Goal: Task Accomplishment & Management: Manage account settings

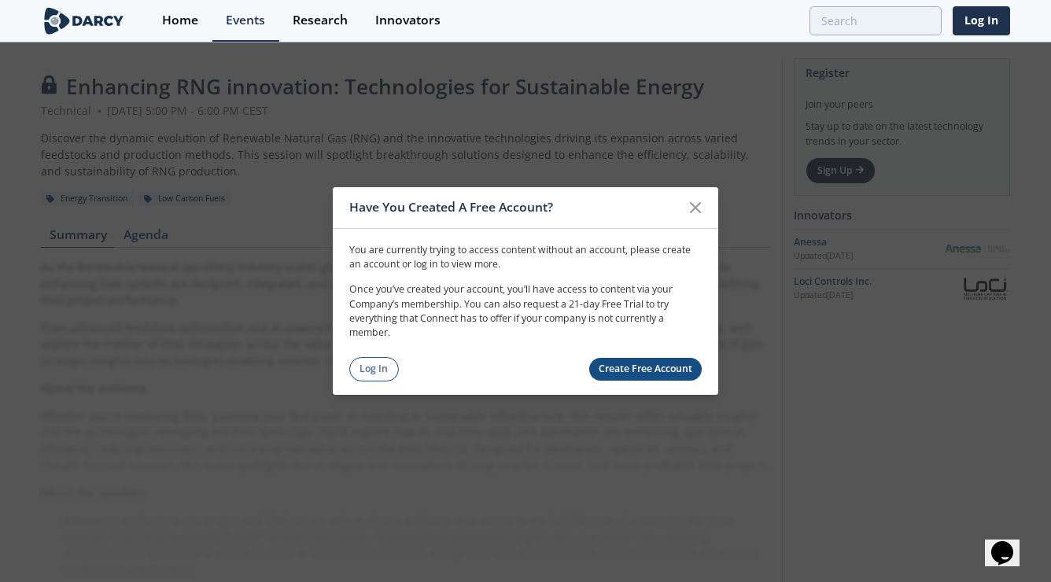
click at [647, 368] on link "Create Free Account" at bounding box center [645, 369] width 113 height 23
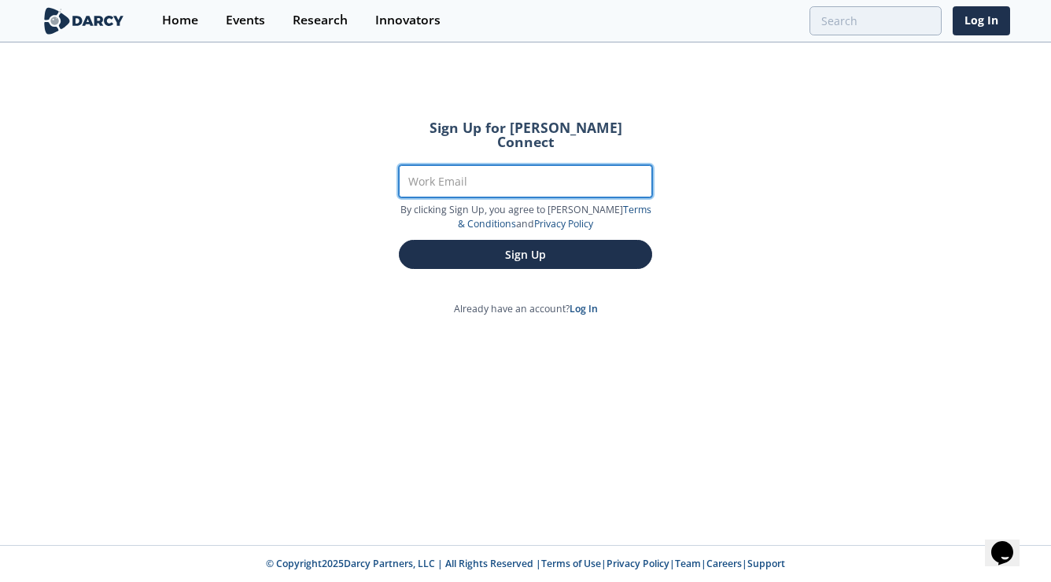
click at [462, 168] on input "Work Email" at bounding box center [525, 181] width 253 height 32
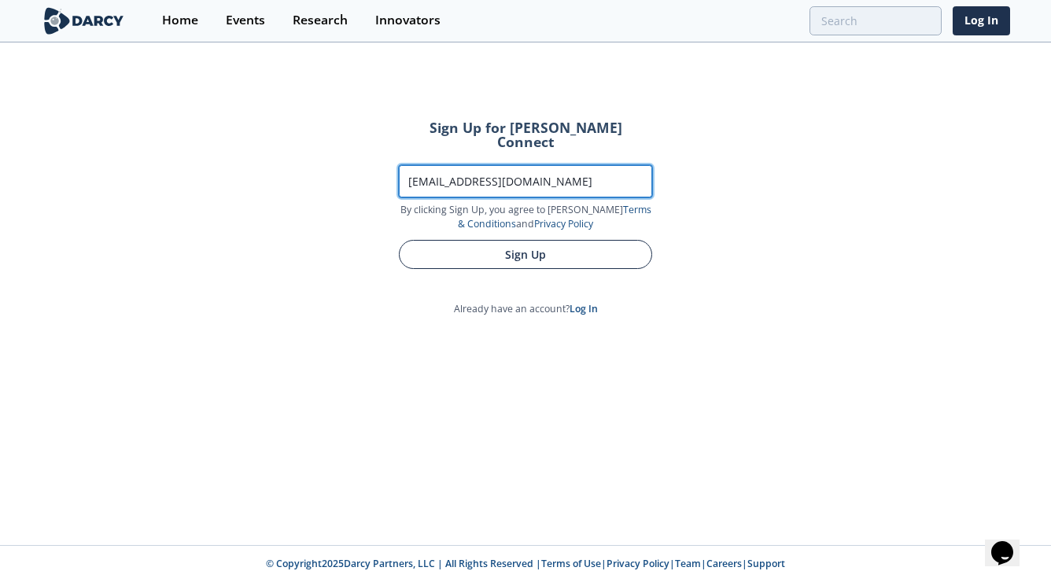
type input "[EMAIL_ADDRESS][DOMAIN_NAME]"
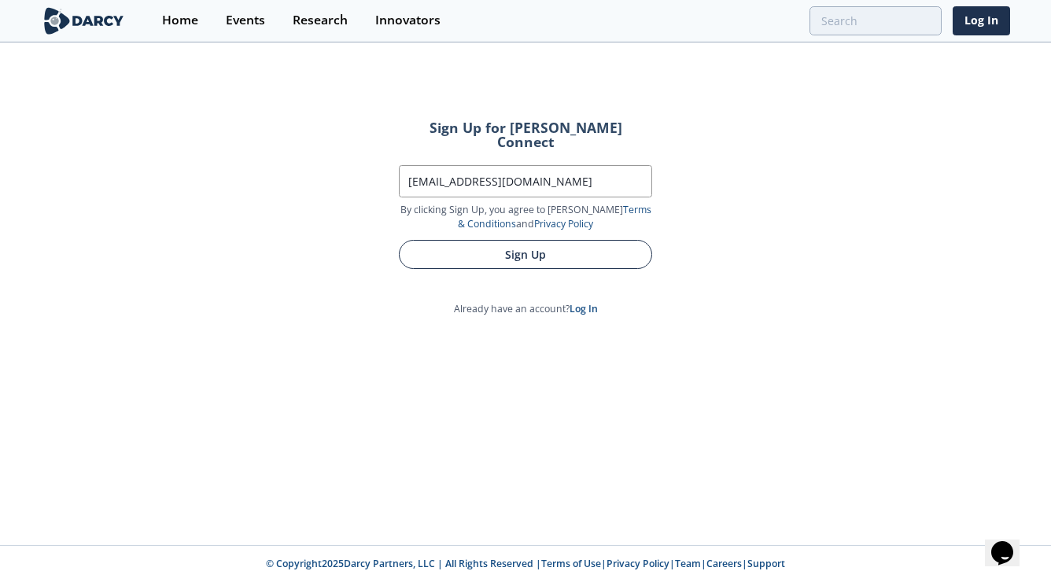
click at [499, 240] on button "Sign Up" at bounding box center [525, 254] width 253 height 29
click at [518, 243] on button "Sign Up" at bounding box center [525, 254] width 253 height 29
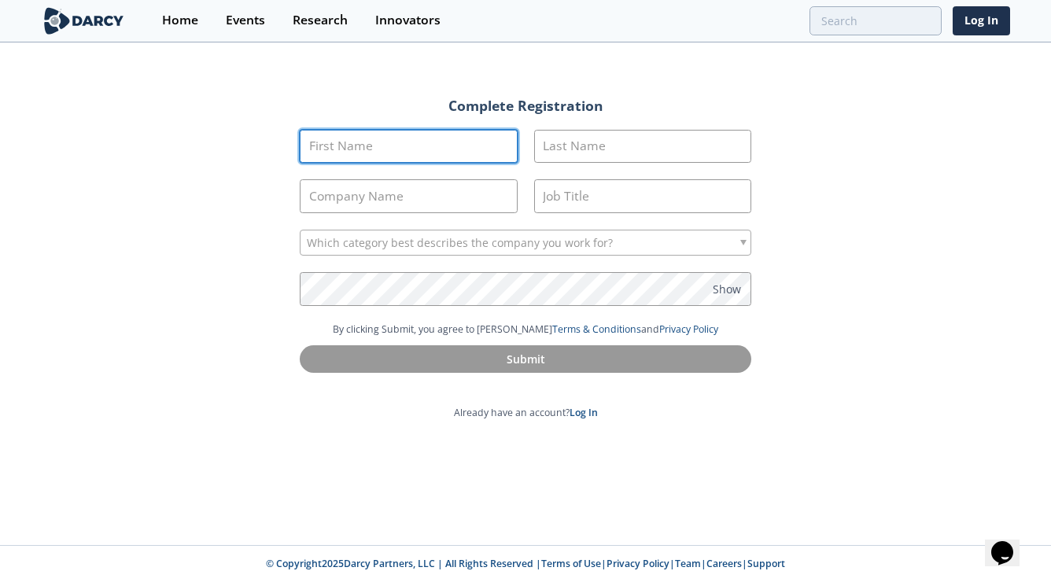
click at [435, 143] on input "First Name" at bounding box center [409, 147] width 218 height 34
type input "[PERSON_NAME]"
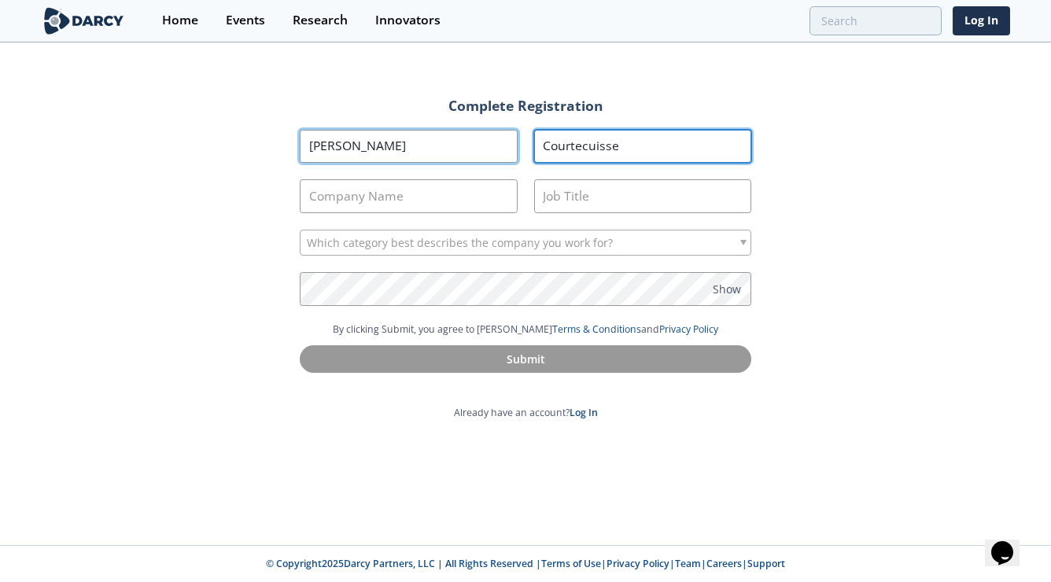
type input "Courtecuisse"
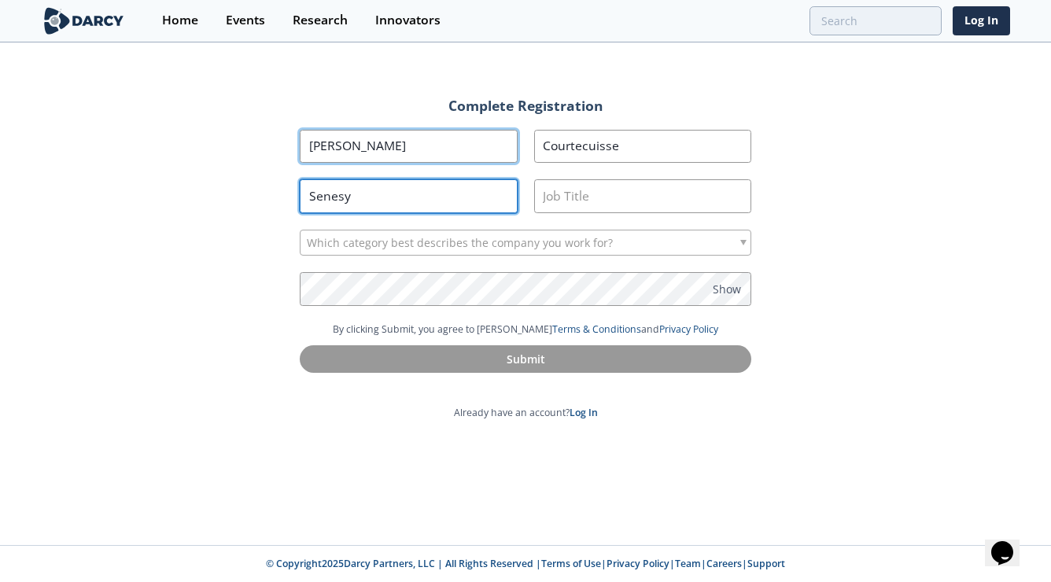
type input "Senesy"
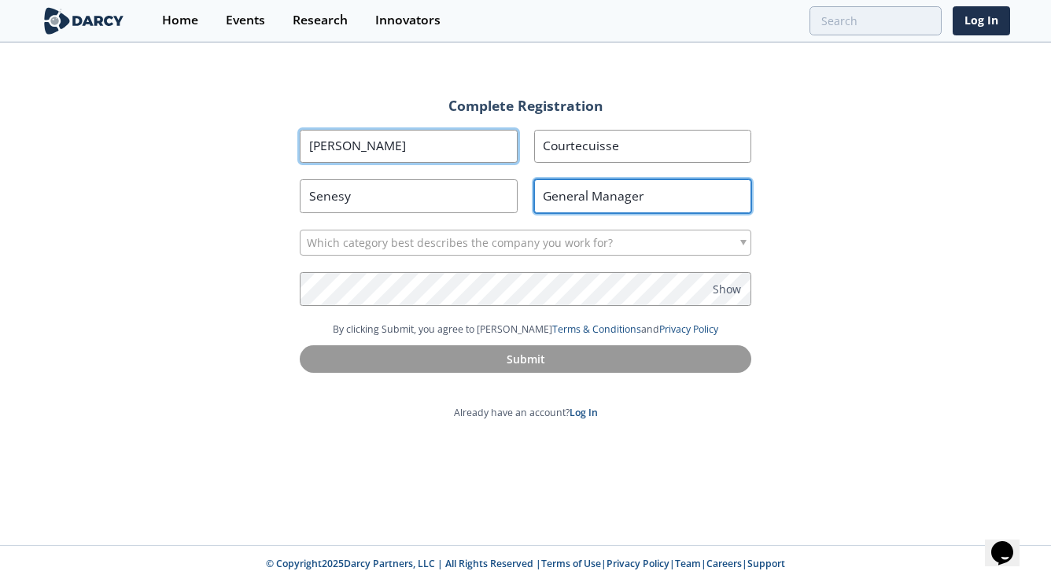
type input "General Manager"
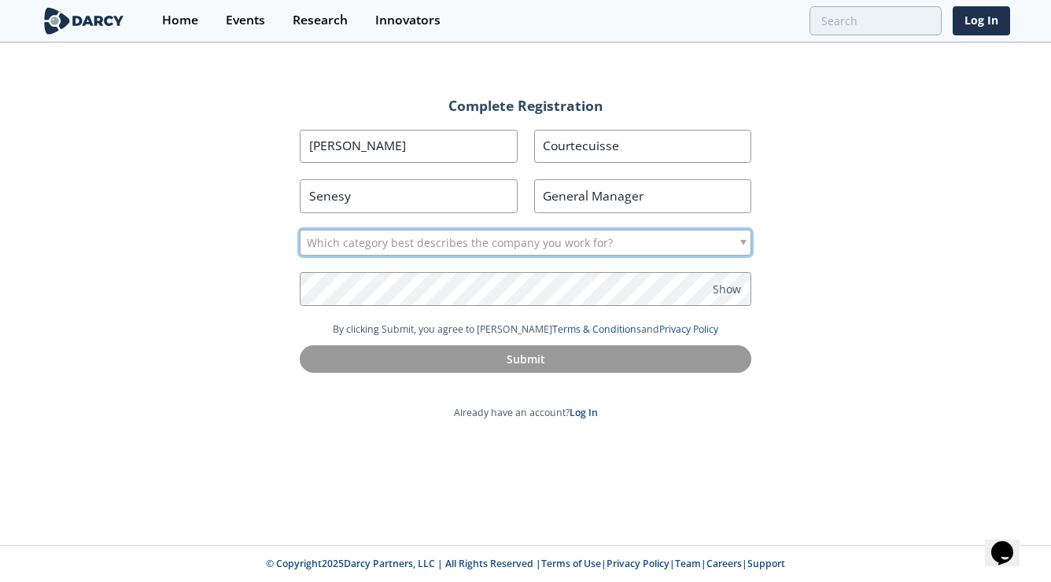
click at [391, 242] on span "Which category best describes the company you work for?" at bounding box center [460, 242] width 306 height 25
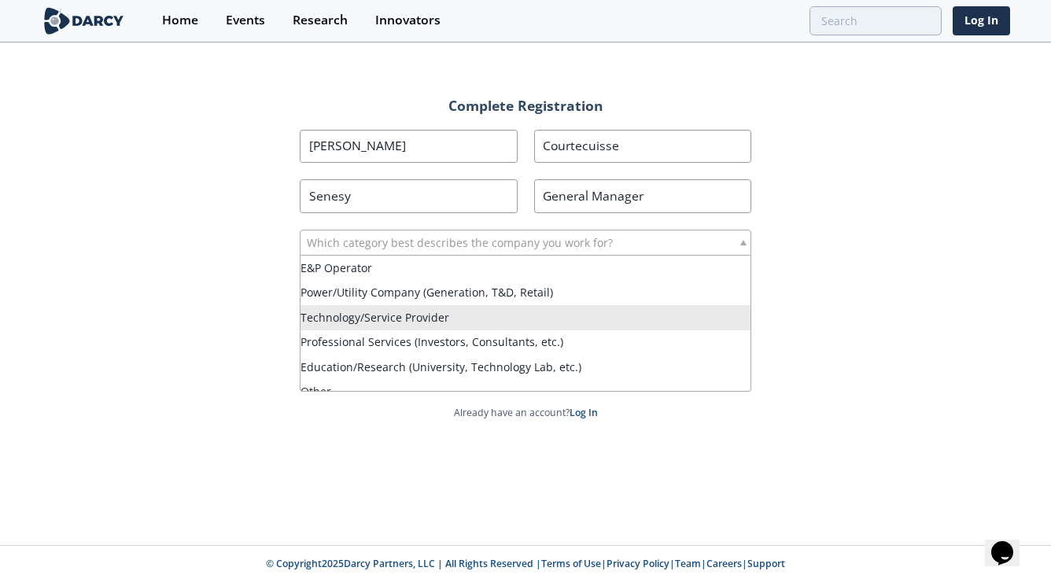
scroll to position [13, 0]
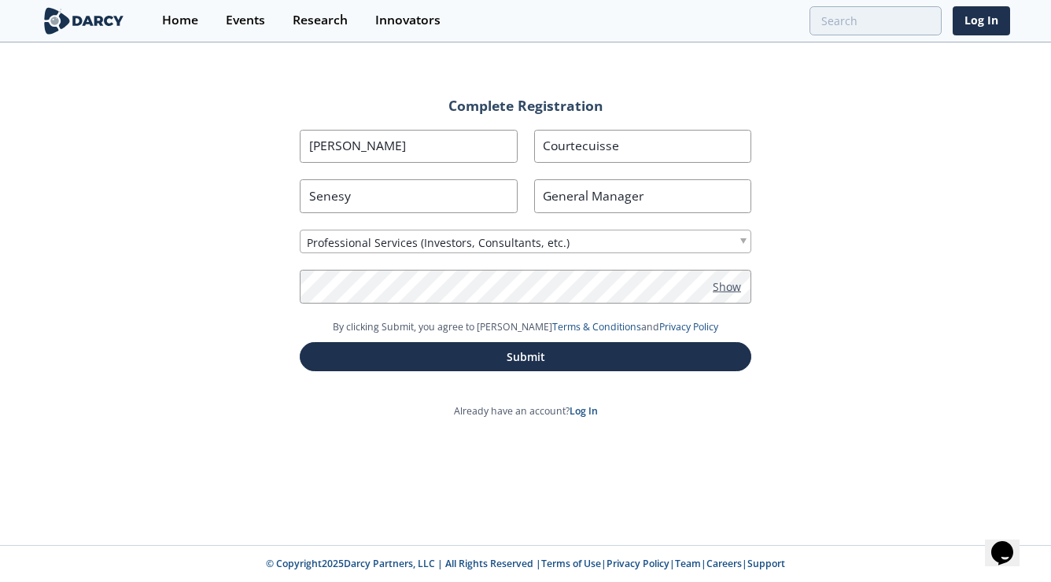
click at [727, 289] on span "Show" at bounding box center [727, 286] width 28 height 17
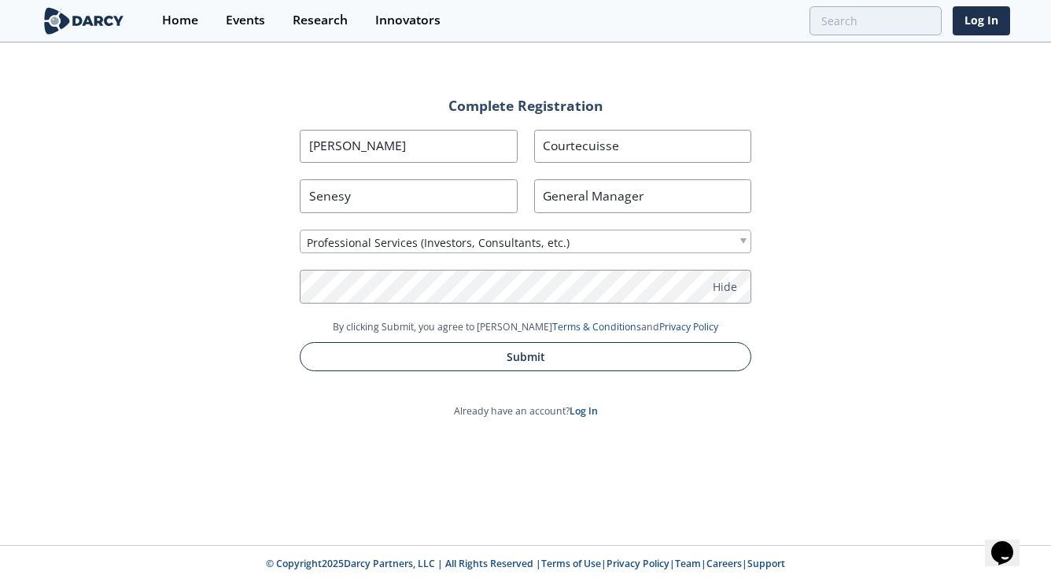
click at [523, 366] on button "Submit" at bounding box center [525, 356] width 451 height 29
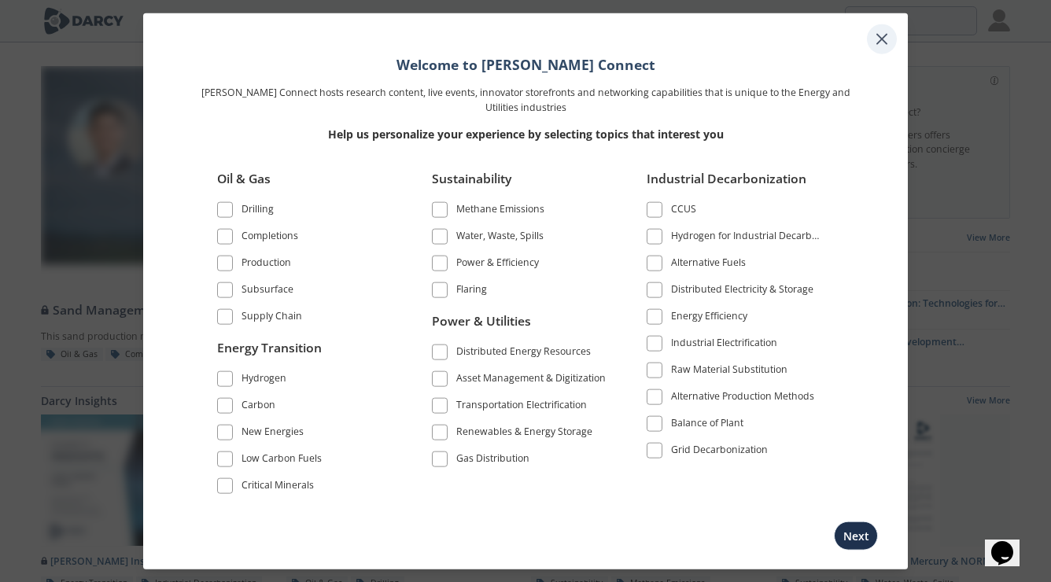
click at [882, 35] on icon at bounding box center [881, 39] width 19 height 19
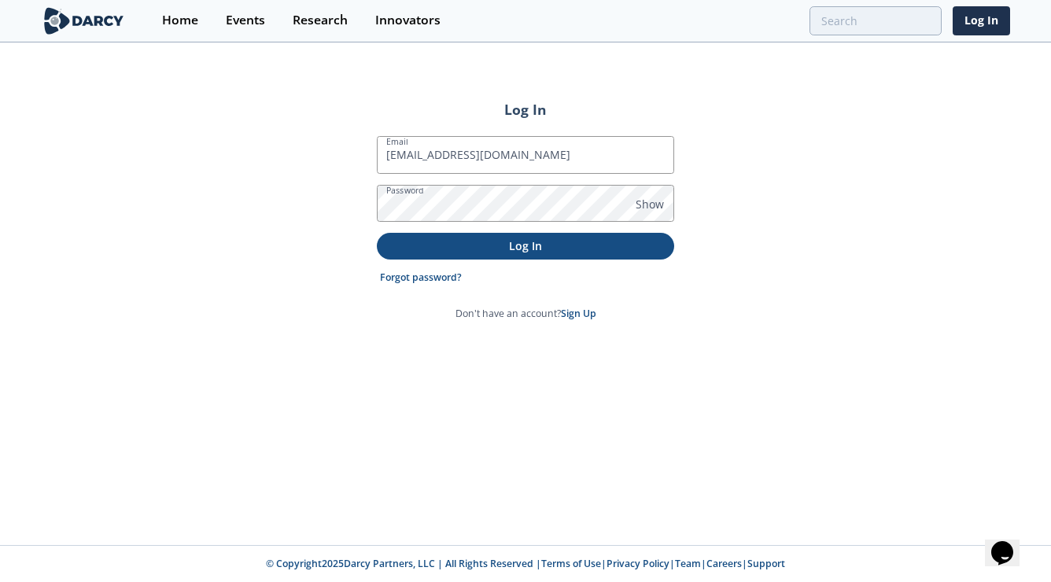
click at [493, 246] on p "Log In" at bounding box center [525, 246] width 275 height 17
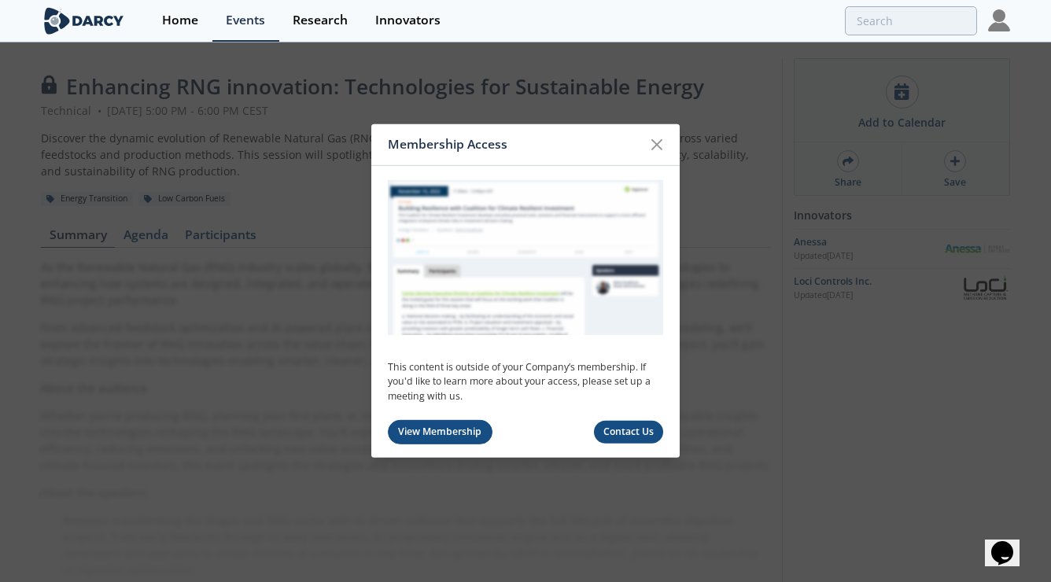
click at [428, 432] on link "View Membership" at bounding box center [440, 432] width 105 height 24
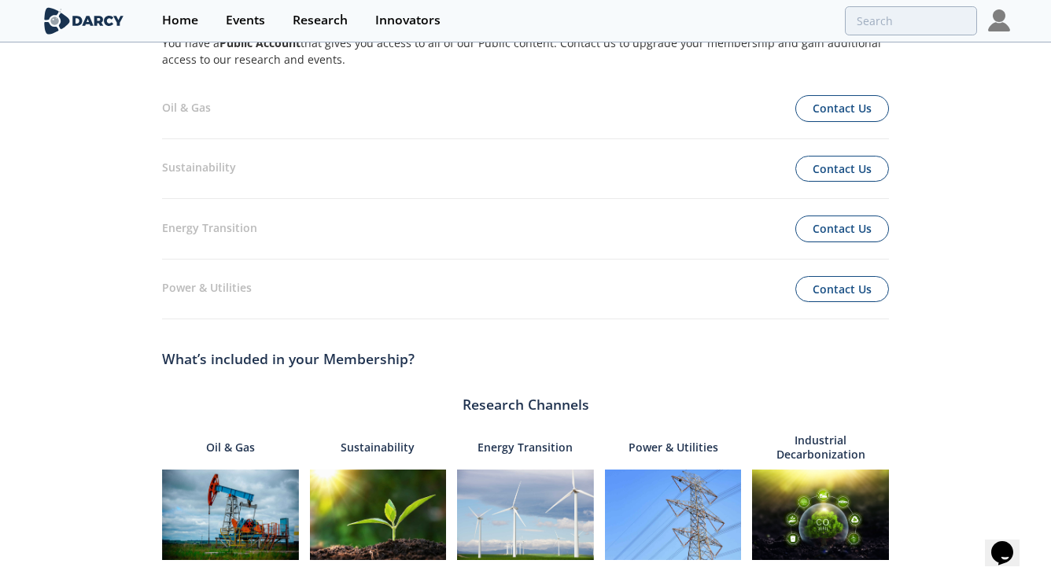
scroll to position [159, 0]
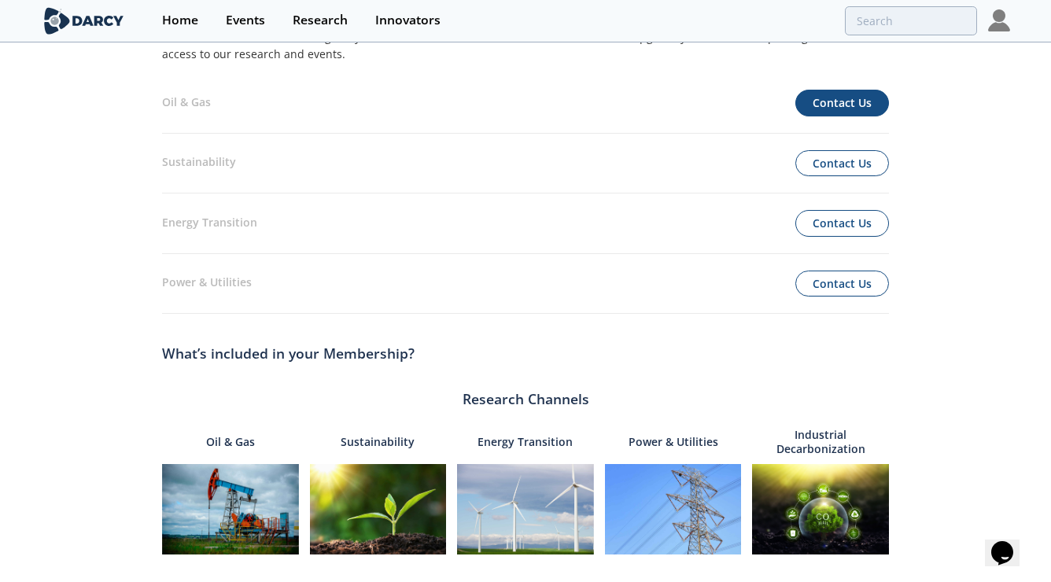
click at [861, 100] on button "Contact Us" at bounding box center [842, 103] width 94 height 27
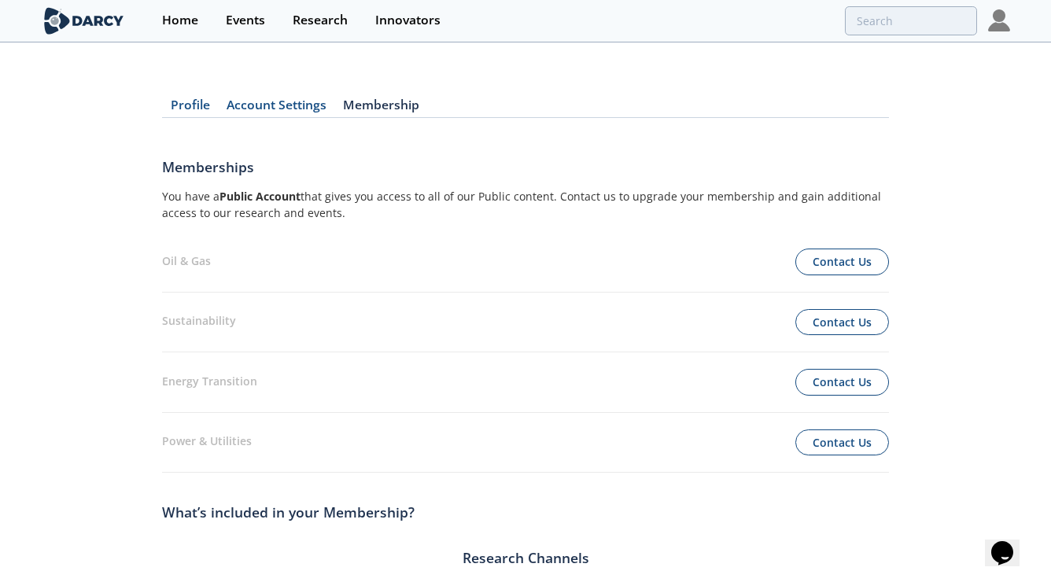
click at [1004, 27] on img at bounding box center [999, 20] width 22 height 22
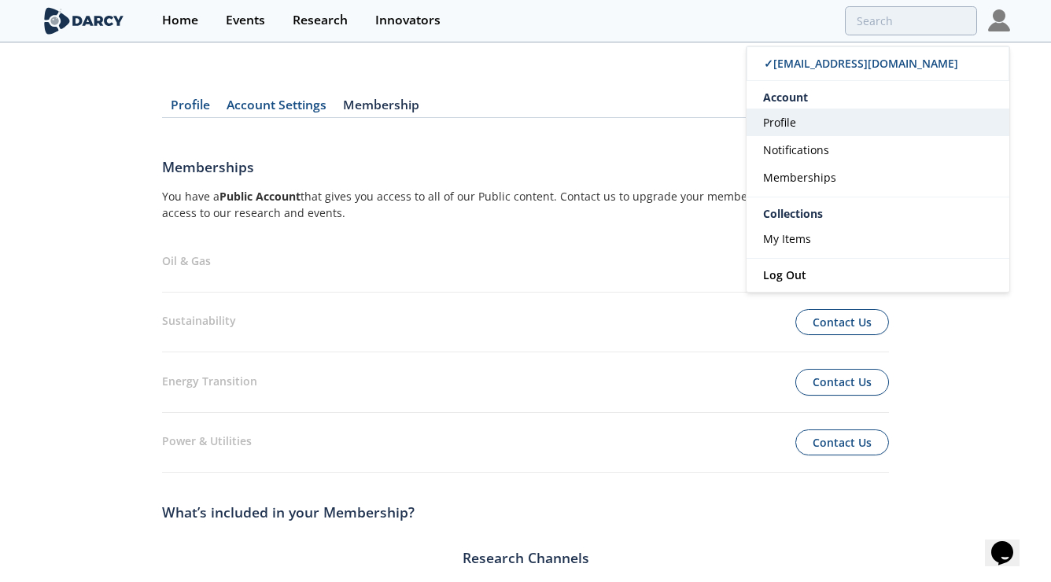
click at [815, 132] on link "Profile" at bounding box center [877, 123] width 263 height 28
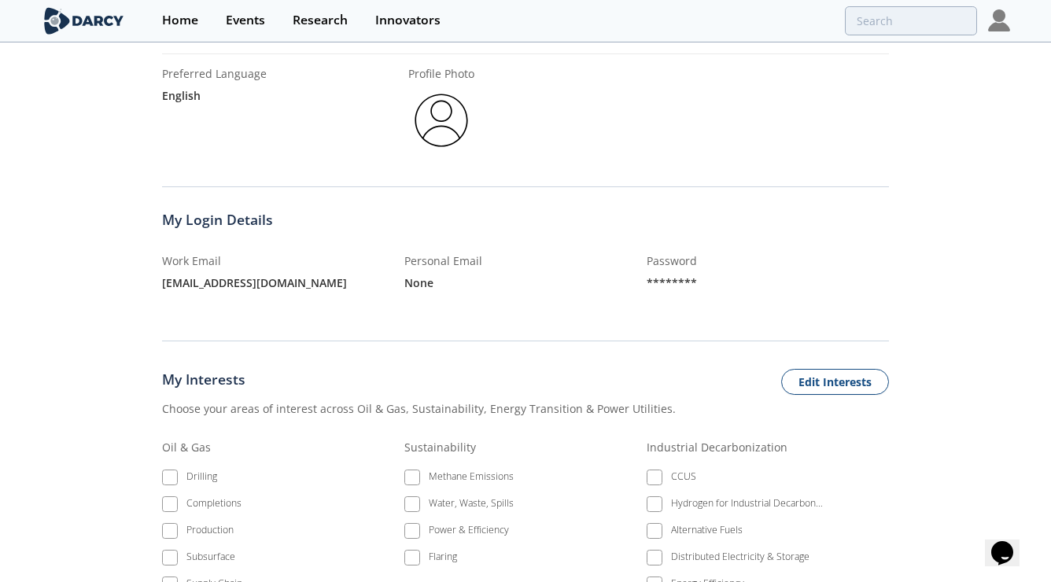
scroll to position [316, 0]
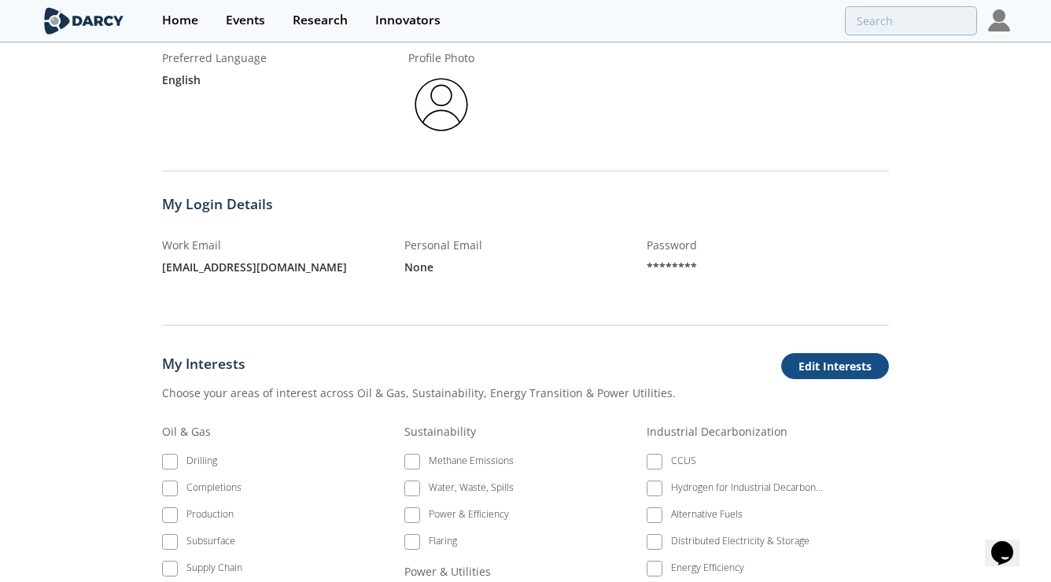
click at [820, 353] on button "Edit Interests" at bounding box center [835, 366] width 108 height 27
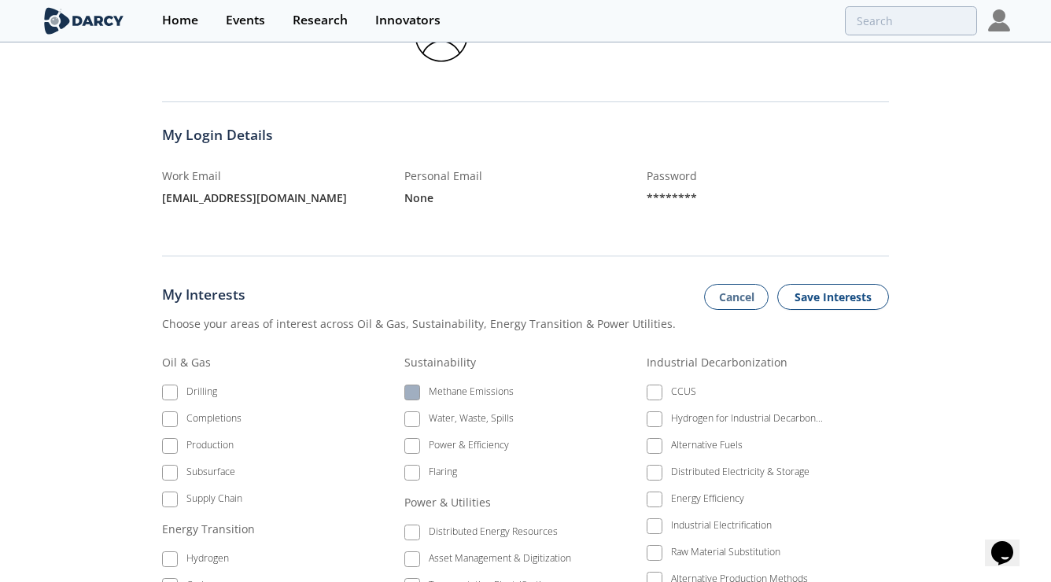
scroll to position [388, 0]
click at [417, 382] on span at bounding box center [412, 390] width 16 height 16
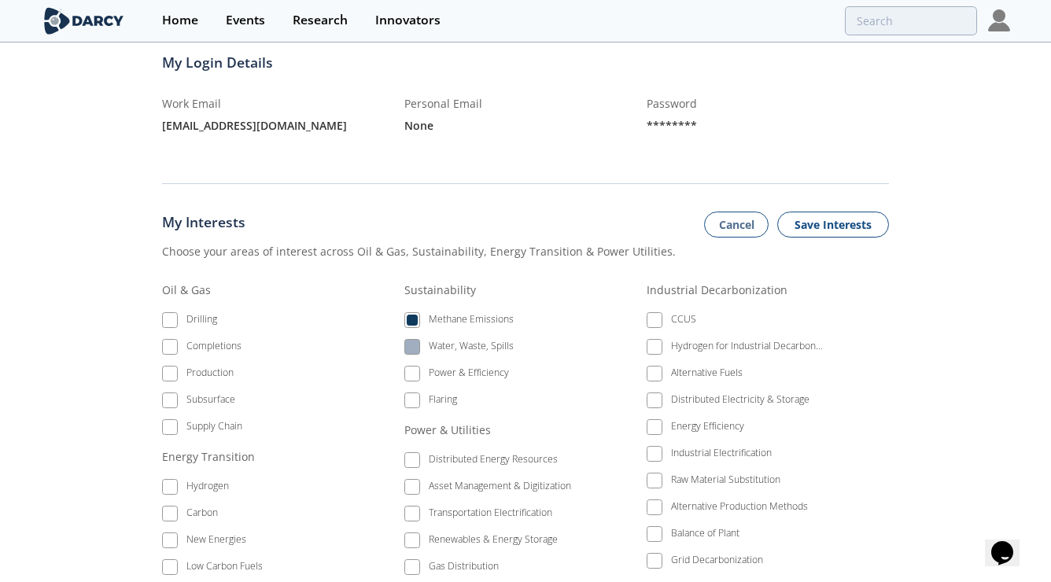
scroll to position [461, 0]
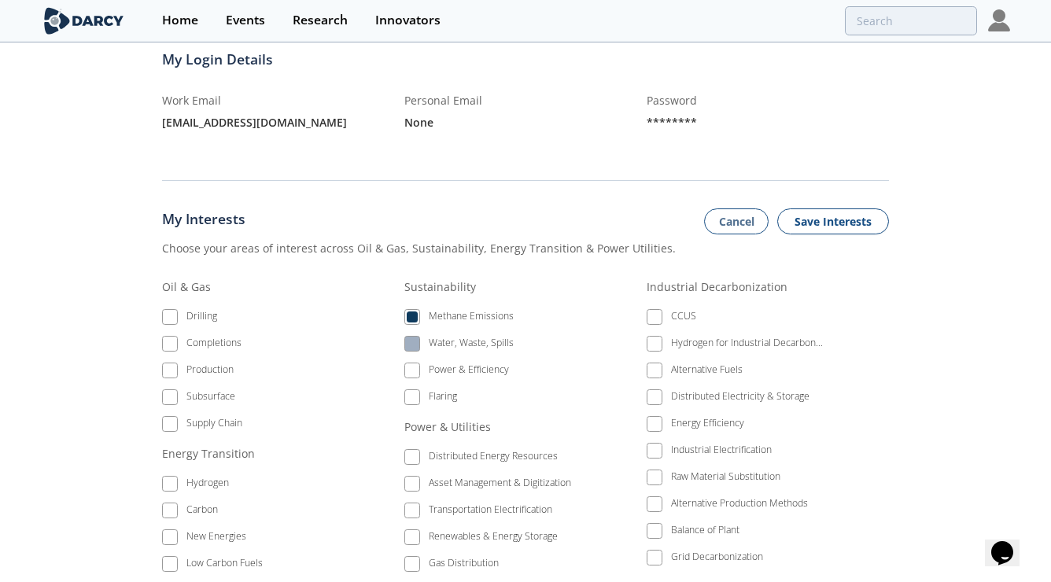
click at [433, 336] on div "Water, Waste, Spills" at bounding box center [471, 345] width 85 height 19
click at [433, 363] on div "Power & Efficiency" at bounding box center [469, 372] width 80 height 19
click at [427, 386] on label "Flaring" at bounding box center [492, 396] width 176 height 21
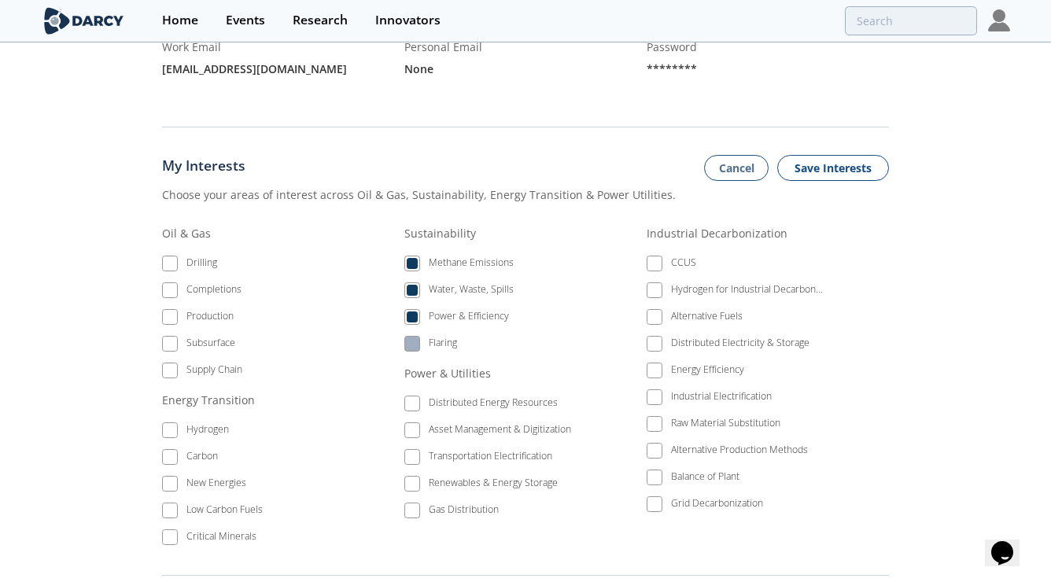
scroll to position [515, 0]
click at [206, 308] on div "Production" at bounding box center [209, 317] width 47 height 19
click at [198, 362] on div "Supply Chain" at bounding box center [214, 371] width 56 height 19
click at [199, 422] on div "Hydrogen" at bounding box center [207, 431] width 42 height 19
click at [190, 448] on div "Carbon" at bounding box center [201, 457] width 31 height 19
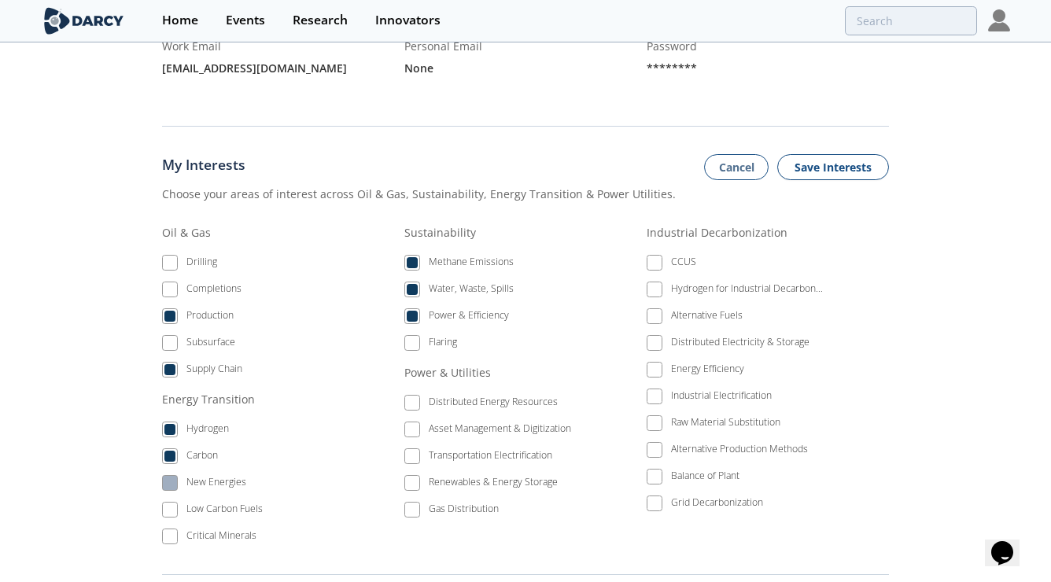
click at [191, 475] on div "New Energies" at bounding box center [216, 484] width 60 height 19
click at [190, 502] on div "Low Carbon Fuels" at bounding box center [224, 511] width 76 height 19
click at [194, 529] on div "Critical Minerals" at bounding box center [221, 538] width 70 height 19
click at [461, 502] on div "Gas Distribution" at bounding box center [464, 511] width 70 height 19
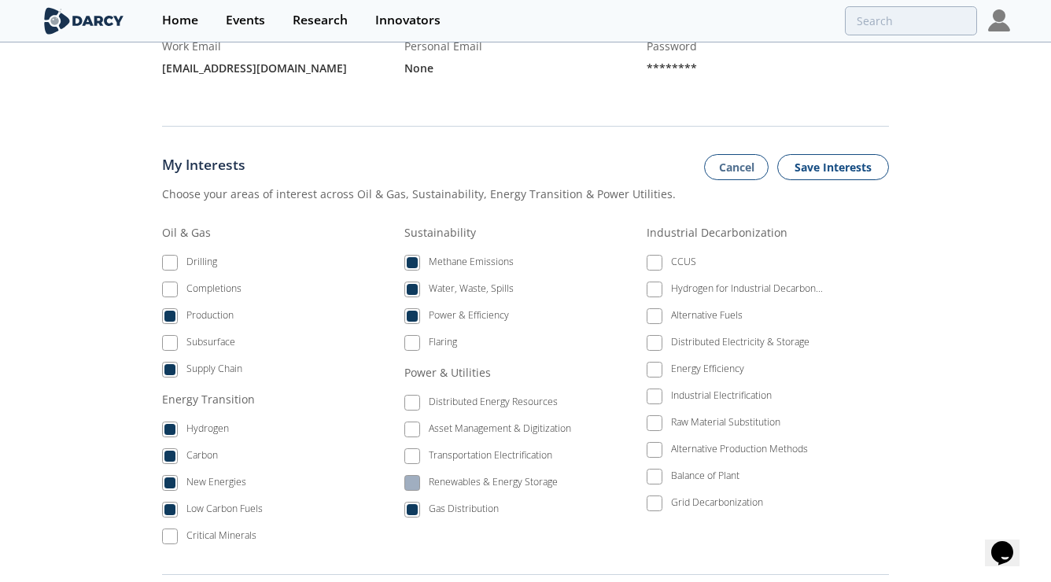
click at [481, 475] on div "Renewables & Energy Storage" at bounding box center [493, 484] width 129 height 19
click at [496, 448] on div "Transportation Electrification" at bounding box center [490, 457] width 123 height 19
click at [504, 422] on div "Asset Management & Digitization" at bounding box center [500, 431] width 142 height 19
click at [505, 395] on div "Distributed Energy Resources" at bounding box center [493, 404] width 129 height 19
click at [648, 255] on span at bounding box center [655, 263] width 16 height 16
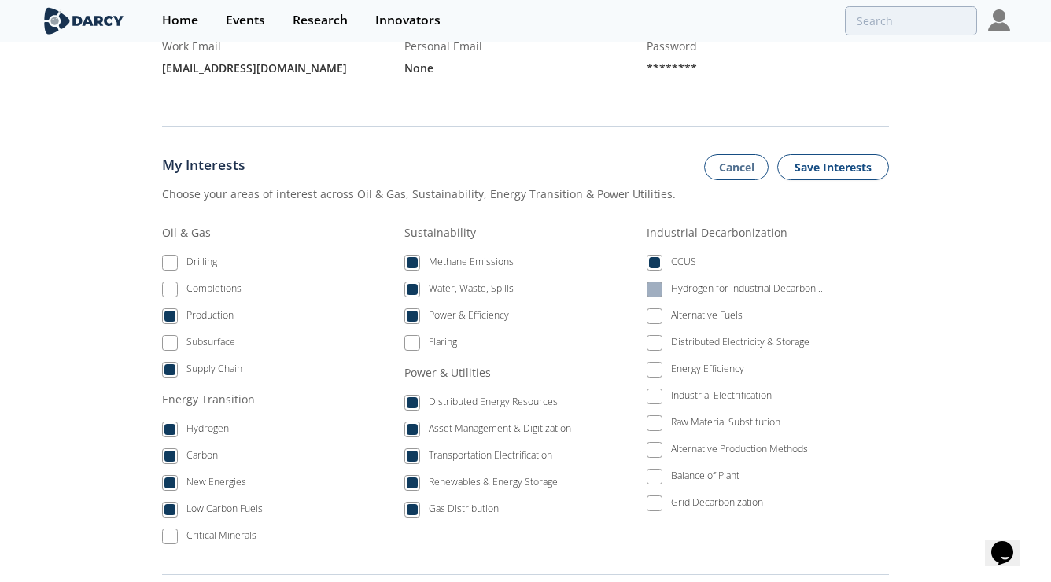
click at [675, 282] on div "Hydrogen for Industrial Decarbonization" at bounding box center [747, 291] width 153 height 19
click at [669, 305] on label "Alternative Fuels" at bounding box center [735, 315] width 176 height 21
click at [679, 335] on div "Distributed Electricity & Storage" at bounding box center [740, 344] width 138 height 19
click at [685, 308] on div "Alternative Fuels" at bounding box center [707, 317] width 72 height 19
click at [691, 389] on div "Industrial Electrification" at bounding box center [721, 398] width 101 height 19
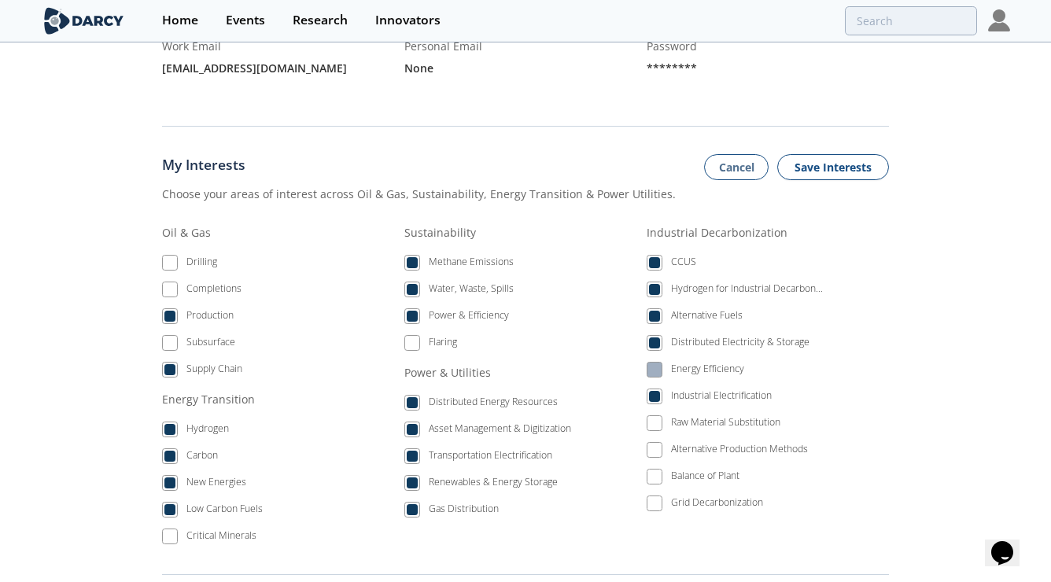
click at [699, 362] on div "Energy Efficiency" at bounding box center [707, 371] width 73 height 19
click at [683, 496] on div "Grid Decarbonization" at bounding box center [717, 505] width 92 height 19
click at [820, 154] on button "Save Interests" at bounding box center [833, 167] width 112 height 27
click at [816, 154] on button "Save Interests" at bounding box center [833, 167] width 112 height 27
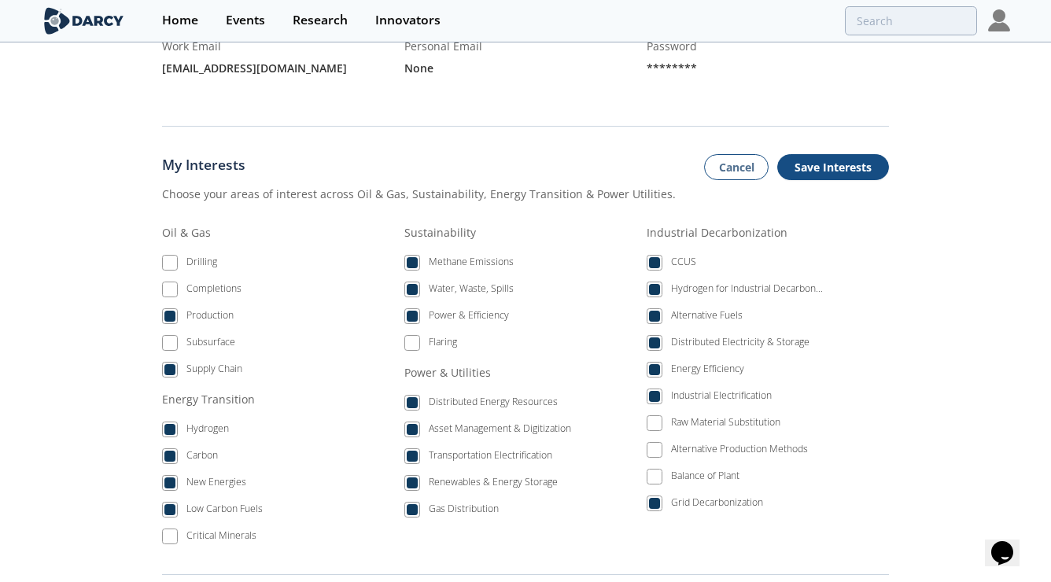
click at [816, 154] on button "Save Interests" at bounding box center [833, 167] width 112 height 27
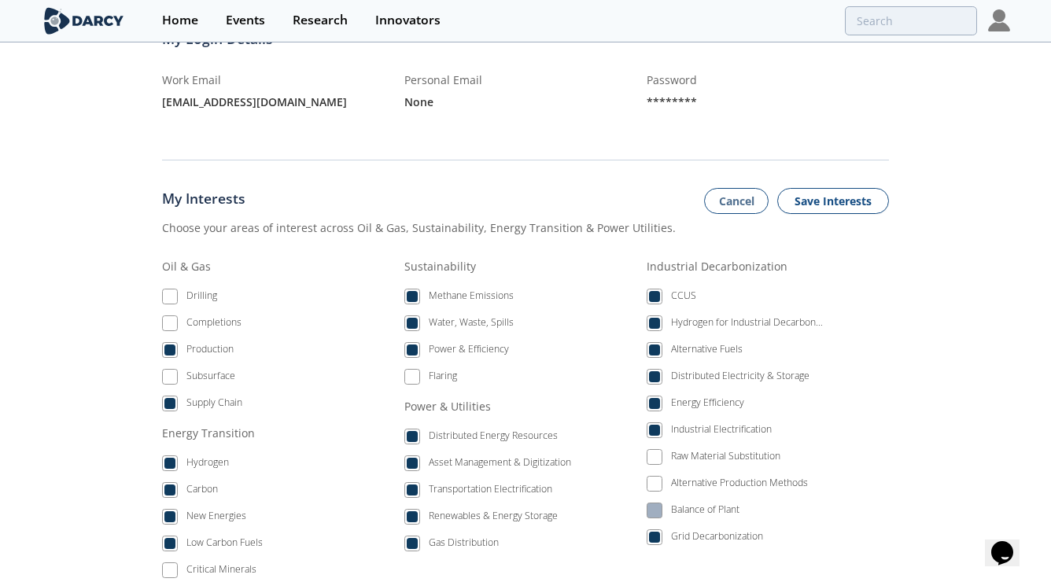
scroll to position [390, 0]
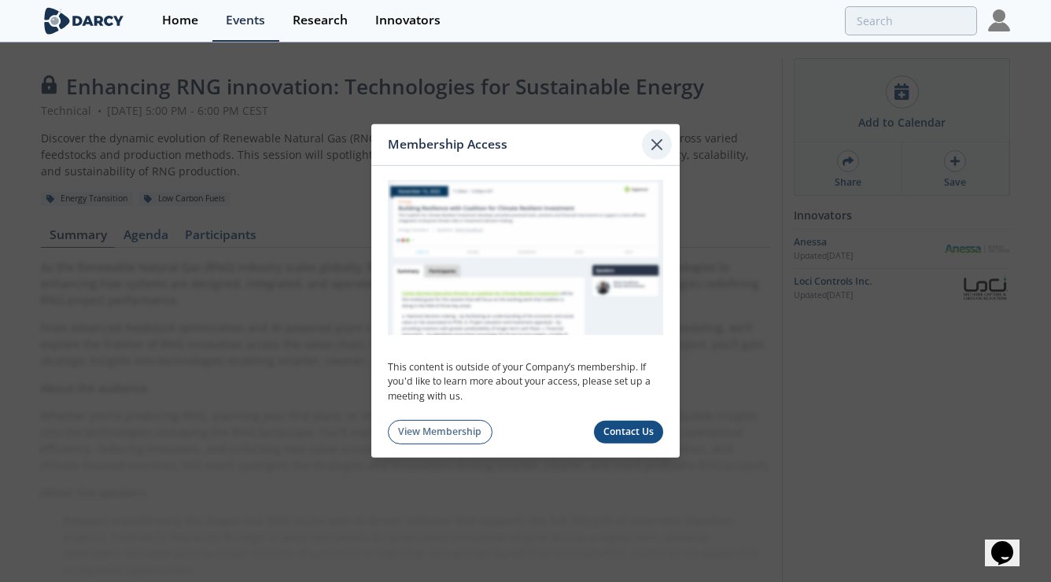
click at [664, 140] on icon at bounding box center [656, 144] width 19 height 19
